Goal: Use online tool/utility: Utilize a website feature to perform a specific function

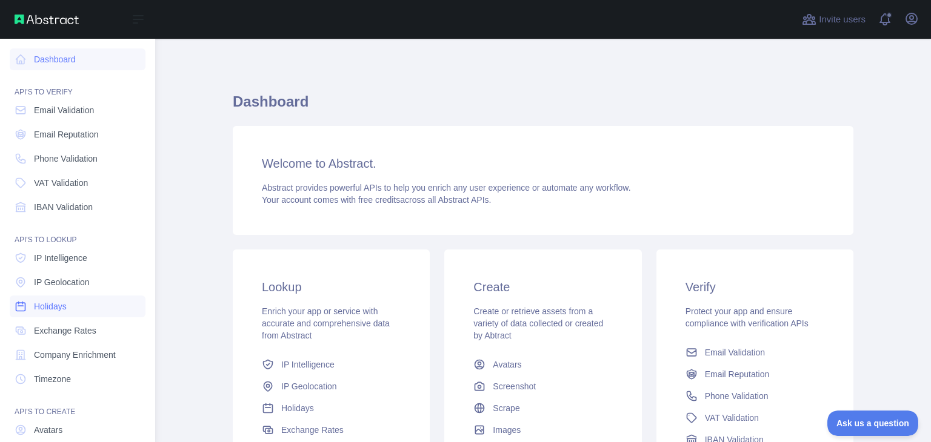
click at [61, 315] on link "Holidays" at bounding box center [78, 307] width 136 height 22
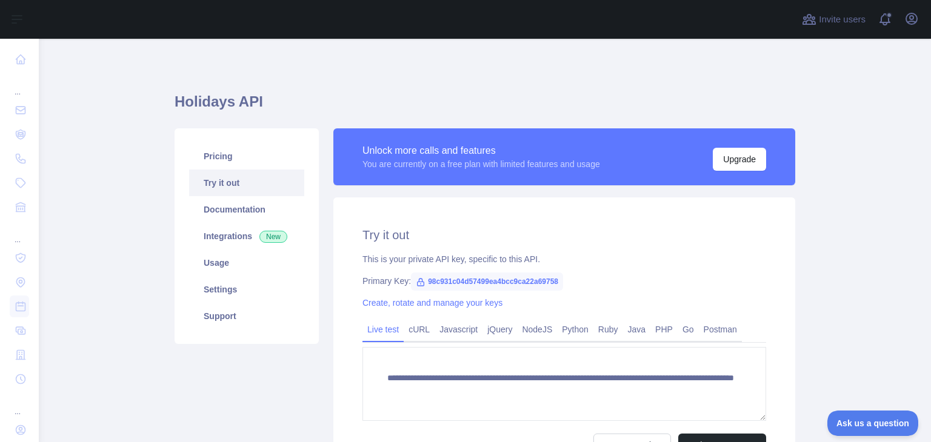
click at [542, 276] on span "98c931c04d57499ea4bcc9ca22a69758" at bounding box center [487, 282] width 152 height 18
drag, startPoint x: 419, startPoint y: 282, endPoint x: 558, endPoint y: 285, distance: 138.8
click at [558, 285] on div "Primary Key: 98c931c04d57499ea4bcc9ca22a69758" at bounding box center [564, 281] width 404 height 12
copy span "98c931c04d57499ea4bcc9ca22a69758"
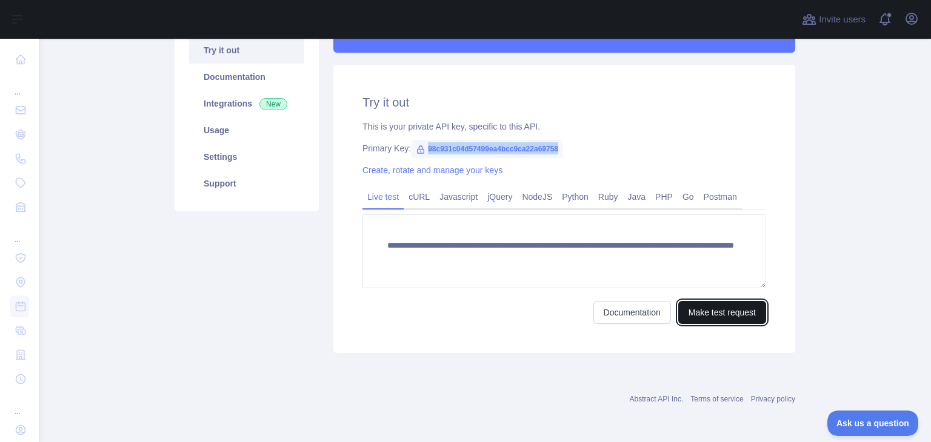
click at [690, 313] on button "Make test request" at bounding box center [722, 312] width 88 height 23
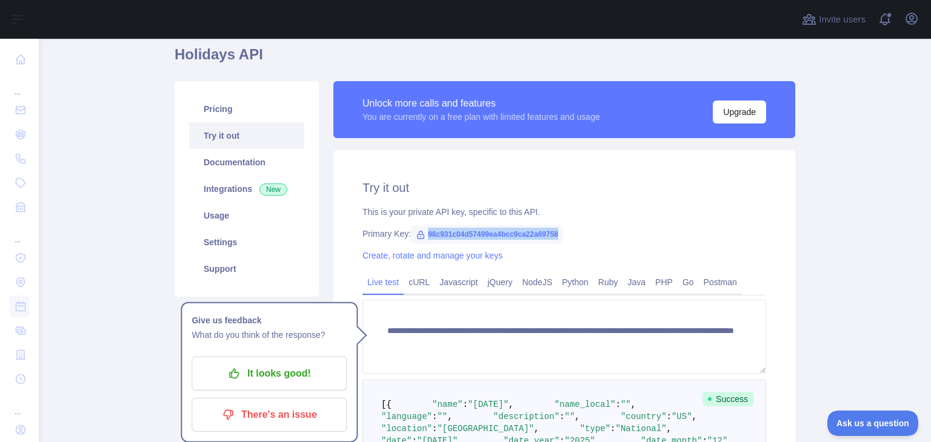
scroll to position [12, 0]
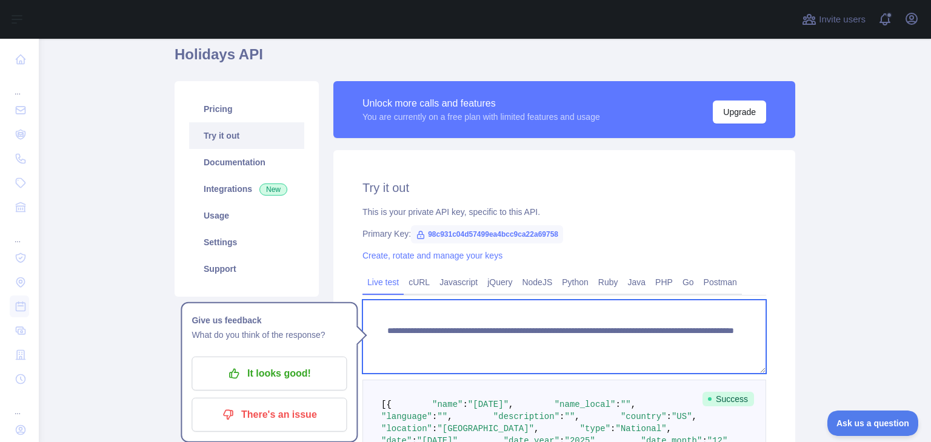
drag, startPoint x: 641, startPoint y: 333, endPoint x: 656, endPoint y: 333, distance: 15.2
click at [656, 333] on textarea "**********" at bounding box center [564, 337] width 404 height 74
